Goal: Task Accomplishment & Management: Contribute content

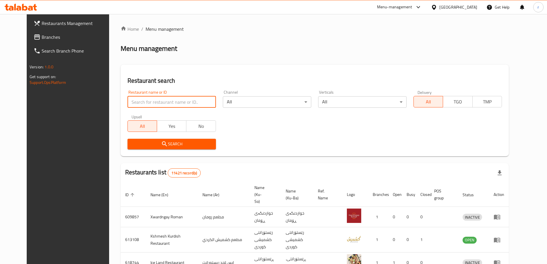
click at [144, 99] on input "search" at bounding box center [172, 101] width 88 height 11
paste input "681204"
type input "681204"
click at [180, 145] on span "Search" at bounding box center [171, 143] width 79 height 7
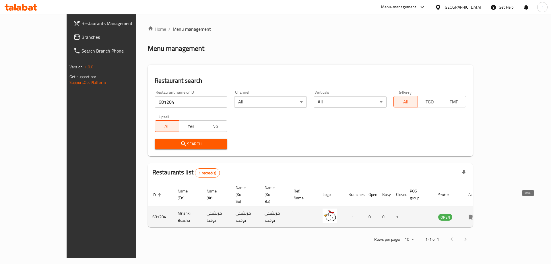
click at [479, 213] on link "enhanced table" at bounding box center [474, 216] width 11 height 7
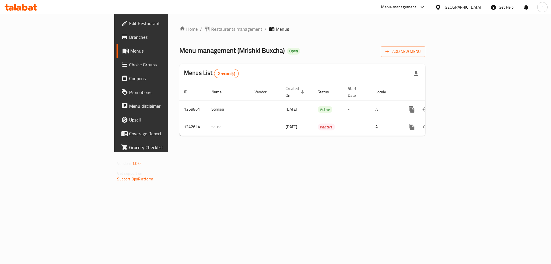
click at [129, 36] on span "Branches" at bounding box center [165, 37] width 73 height 7
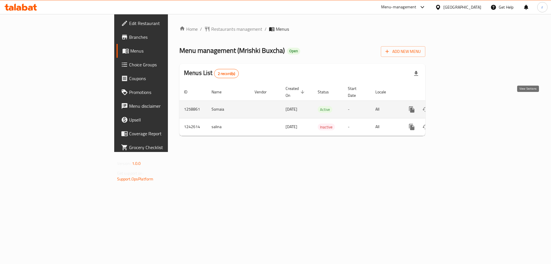
click at [457, 106] on icon "enhanced table" at bounding box center [453, 109] width 7 height 7
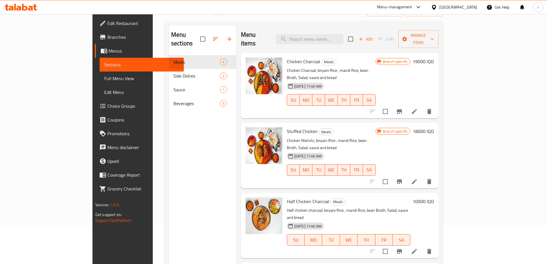
scroll to position [29, 0]
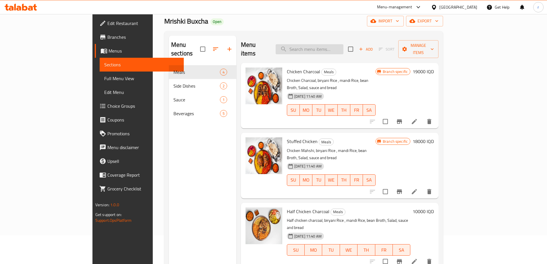
click at [338, 44] on input "search" at bounding box center [310, 49] width 68 height 10
paste input "Mix Tray"
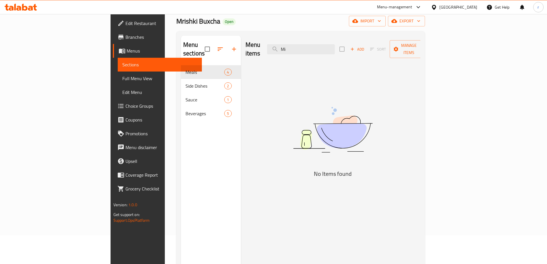
type input "M"
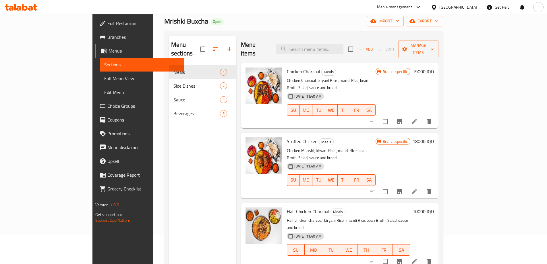
paste input "Half Chicken Charco"
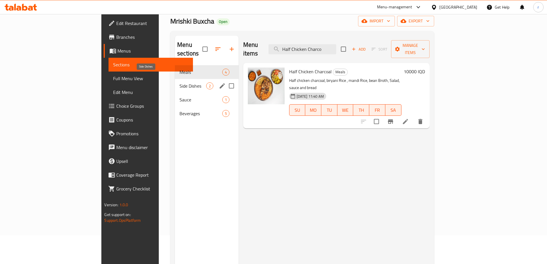
type input "Half Chicken Charco"
click at [179, 82] on span "Side Dishes" at bounding box center [192, 85] width 26 height 7
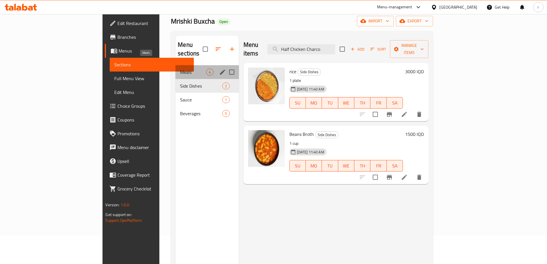
click at [180, 69] on span "Meals" at bounding box center [193, 72] width 26 height 7
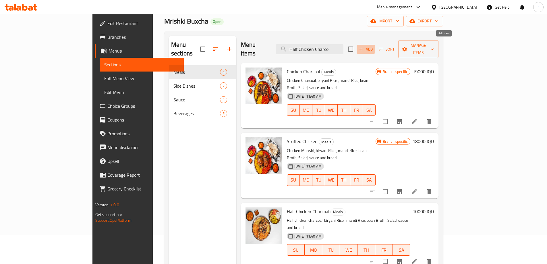
click at [374, 47] on span "Add" at bounding box center [366, 49] width 16 height 7
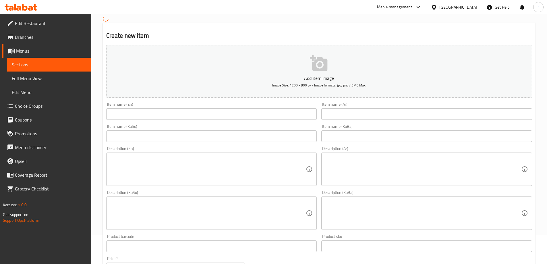
click at [114, 114] on input "text" at bounding box center [211, 113] width 211 height 11
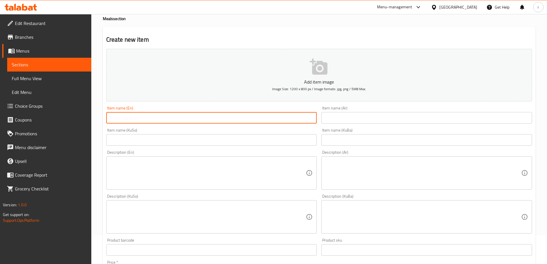
paste input "Mix Tray"
type input "Mix Tray"
click at [370, 116] on input "text" at bounding box center [426, 117] width 211 height 11
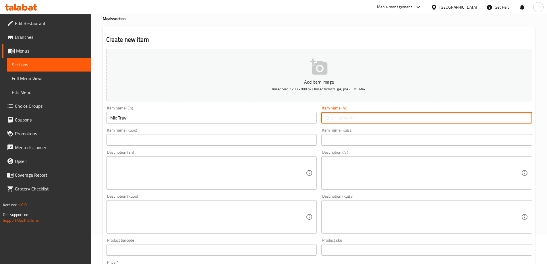
paste input "صينية مشكل"
type input "صينية مشكل"
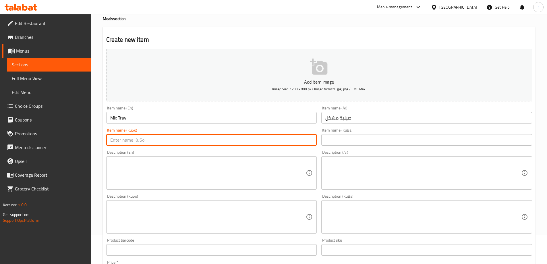
click at [169, 142] on input "text" at bounding box center [211, 139] width 211 height 11
paste input "سینیەک موشەکەل"
type input "سینیەک موشەکەل"
click at [335, 142] on input "text" at bounding box center [426, 139] width 211 height 11
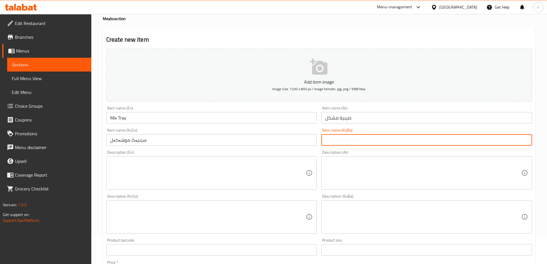
paste input "سینیەک موشەکەل"
type input "سینیەک موشەکەل"
click at [161, 159] on textarea at bounding box center [208, 172] width 196 height 27
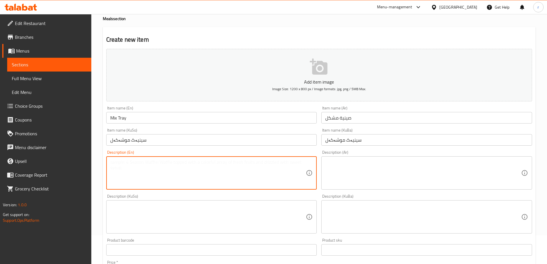
paste textarea "Half chicken charcoal,half stuffed chicken, biryani rice , mandi rice, bean bro…"
type textarea "Half chicken charcoal,half stuffed chicken, biryani rice , mandi rice, bean bro…"
click at [349, 170] on textarea at bounding box center [423, 172] width 196 height 27
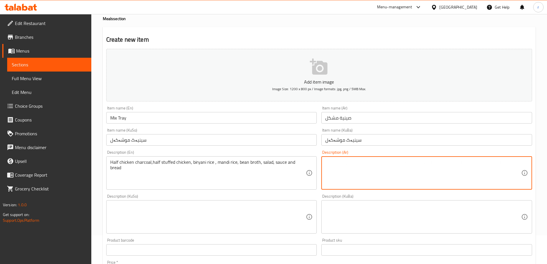
paste textarea "نصف دجاجة مشوية على فحم، نصف دجاجة محشية، أرز برياني، أرز مندي، مرق فول، سلطة، …"
type textarea "نصف دجاجة مشوية على فحم، نصف دجاجة محشية، أرز برياني، أرز مندي، مرق فول، سلطة، …"
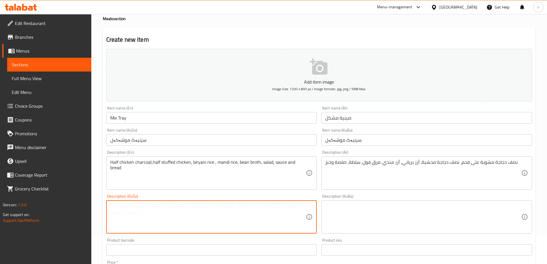
drag, startPoint x: 173, startPoint y: 215, endPoint x: 169, endPoint y: 215, distance: 4.1
click at [169, 215] on textarea at bounding box center [208, 216] width 196 height 27
paste textarea "نیو مریشک لەسەر خەڵوز، نیو مریشکی مەحشی، [PERSON_NAME]، برنجی مەندی، شلەی پاقلە…"
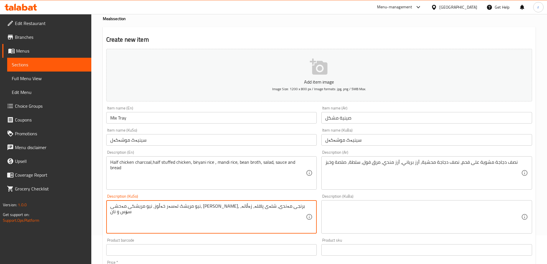
type textarea "نیو مریشک لەسەر خەڵوز، نیو مریشکی مەحشی، [PERSON_NAME]، برنجی مەندی، شلەی پاقلە…"
click at [356, 200] on div "Description (KuBa) Description (KuBa)" at bounding box center [426, 213] width 211 height 39
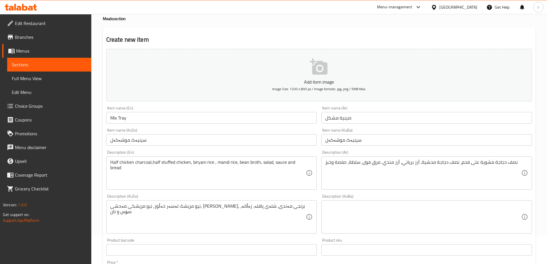
click at [339, 206] on textarea at bounding box center [423, 216] width 196 height 27
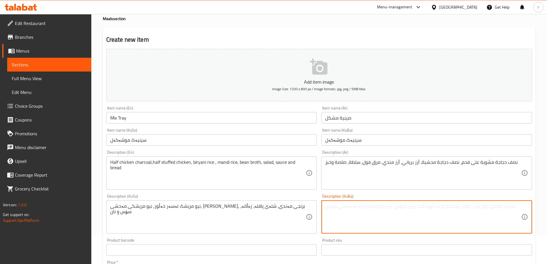
paste textarea "نیو مریشک لەسەر خەڵوز، نیو مریشکی مەحشی، [PERSON_NAME]، برنجی مەندی، شلەی پاقلە…"
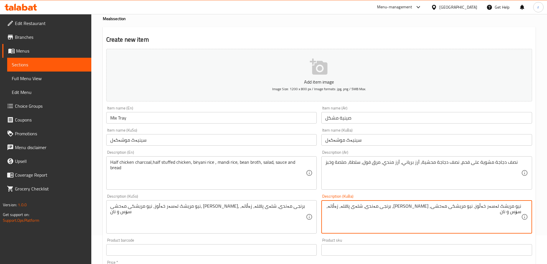
type textarea "نیو مریشک لەسەر خەڵوز، نیو مریشکی مەحشی، [PERSON_NAME]، برنجی مەندی، شلەی پاقلە…"
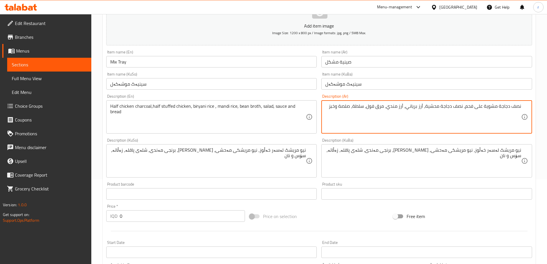
scroll to position [86, 0]
click at [140, 220] on input "0" at bounding box center [182, 214] width 125 height 11
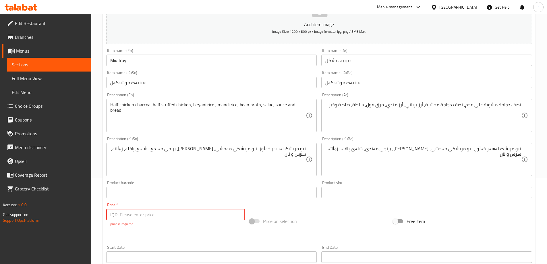
paste input "19000"
type input "19000"
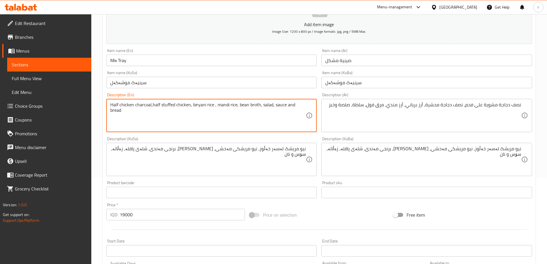
click at [145, 104] on textarea "Half chicken charcoal,half stuffed chicken, biryani rice , mandi rice, bean bro…" at bounding box center [208, 115] width 196 height 27
click at [150, 107] on textarea "Half chicken charcoal,half stuffed chicken, biryani rice , mandi rice, bean bro…" at bounding box center [208, 115] width 196 height 27
click at [151, 108] on textarea "Half chicken charcoal,half stuffed chicken, biryani rice , mandi rice, bean bro…" at bounding box center [208, 115] width 196 height 27
click at [215, 106] on textarea "Half chicken charcoal, half stuffed chicken, biryani rice , mandi rice, bean br…" at bounding box center [208, 115] width 196 height 27
type textarea "Half chicken charcoal, half stuffed chicken, biryani rice, mandi rice, bean bro…"
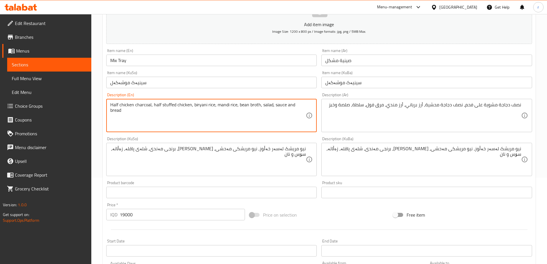
click at [281, 120] on textarea "Half chicken charcoal, half stuffed chicken, biryani rice, mandi rice, bean bro…" at bounding box center [208, 115] width 196 height 27
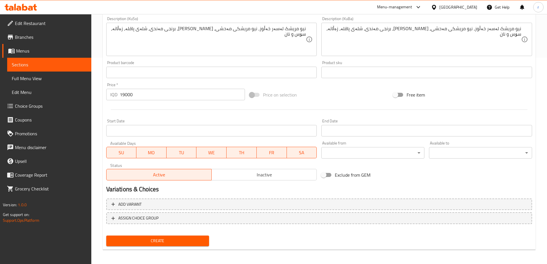
scroll to position [208, 0]
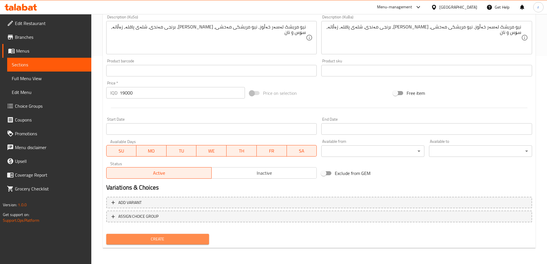
click at [148, 241] on span "Create" at bounding box center [158, 238] width 94 height 7
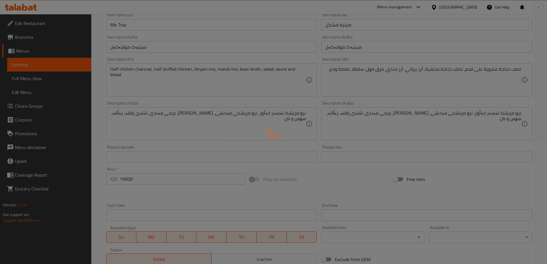
type input "0"
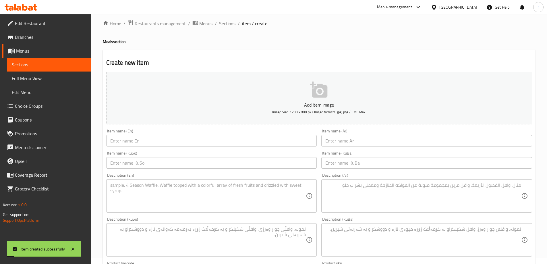
scroll to position [0, 0]
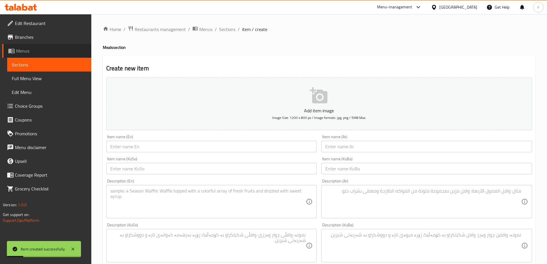
click at [53, 50] on span "Menus" at bounding box center [51, 50] width 71 height 7
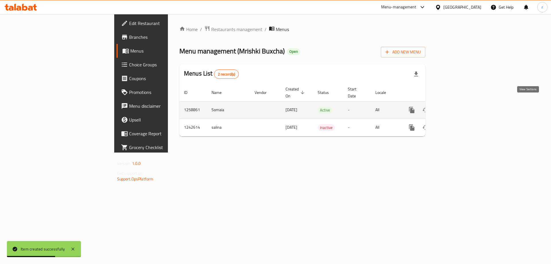
click at [457, 107] on icon "enhanced table" at bounding box center [453, 110] width 7 height 7
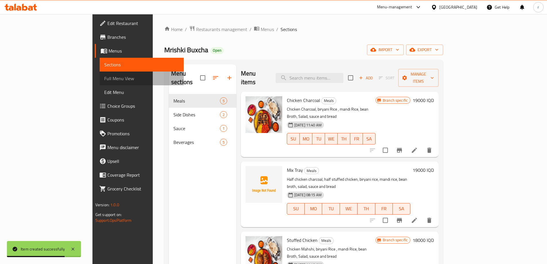
click at [104, 77] on span "Full Menu View" at bounding box center [141, 78] width 75 height 7
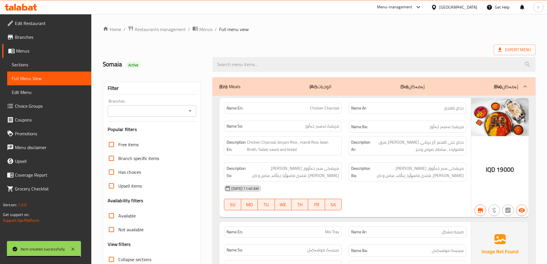
click at [189, 111] on icon "Open" at bounding box center [190, 110] width 7 height 7
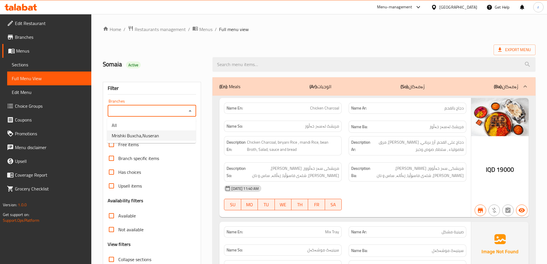
click at [186, 134] on li "Mrishki Buxcha,Nuseran" at bounding box center [151, 135] width 89 height 10
type input "Mrishki Buxcha,Nuseran"
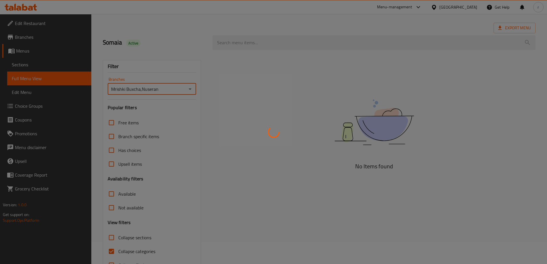
scroll to position [42, 0]
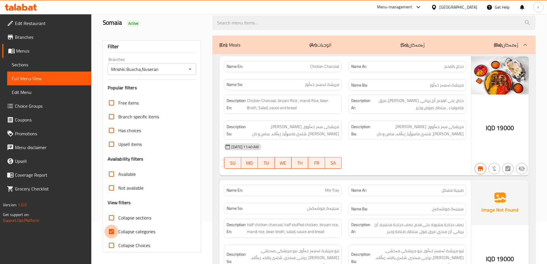
click at [113, 233] on input "Collapse categories" at bounding box center [112, 232] width 14 height 14
checkbox input "false"
click at [110, 214] on input "Collapse sections" at bounding box center [112, 218] width 14 height 14
checkbox input "true"
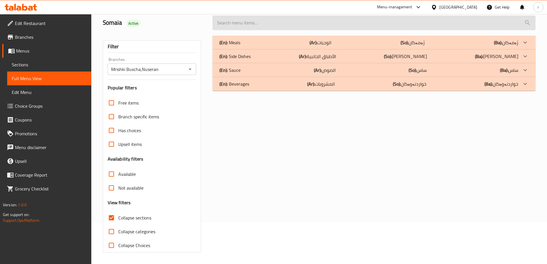
click at [295, 20] on input "search" at bounding box center [374, 23] width 323 height 15
paste input "charcoal"
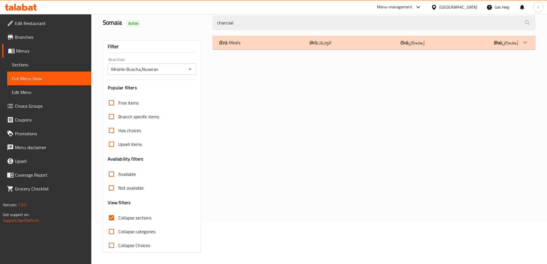
click at [295, 43] on div "(En): Meals (Ar): الوجبات (So): ژەمەکان (Ba): ژەمەکان" at bounding box center [368, 42] width 299 height 7
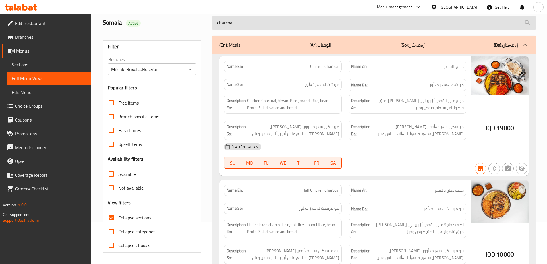
click at [277, 20] on input "charcoal" at bounding box center [374, 23] width 323 height 15
type input "c"
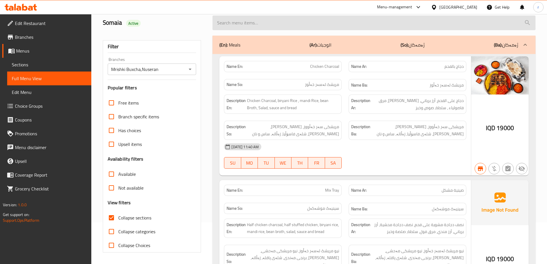
paste input "Mix Tray"
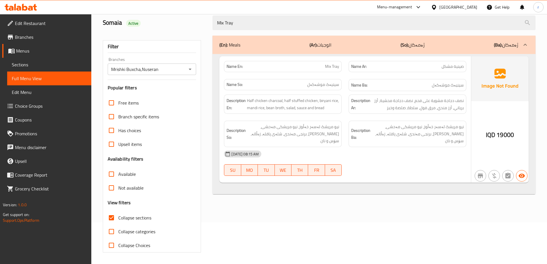
type input "Mix Tray"
